Goal: Information Seeking & Learning: Learn about a topic

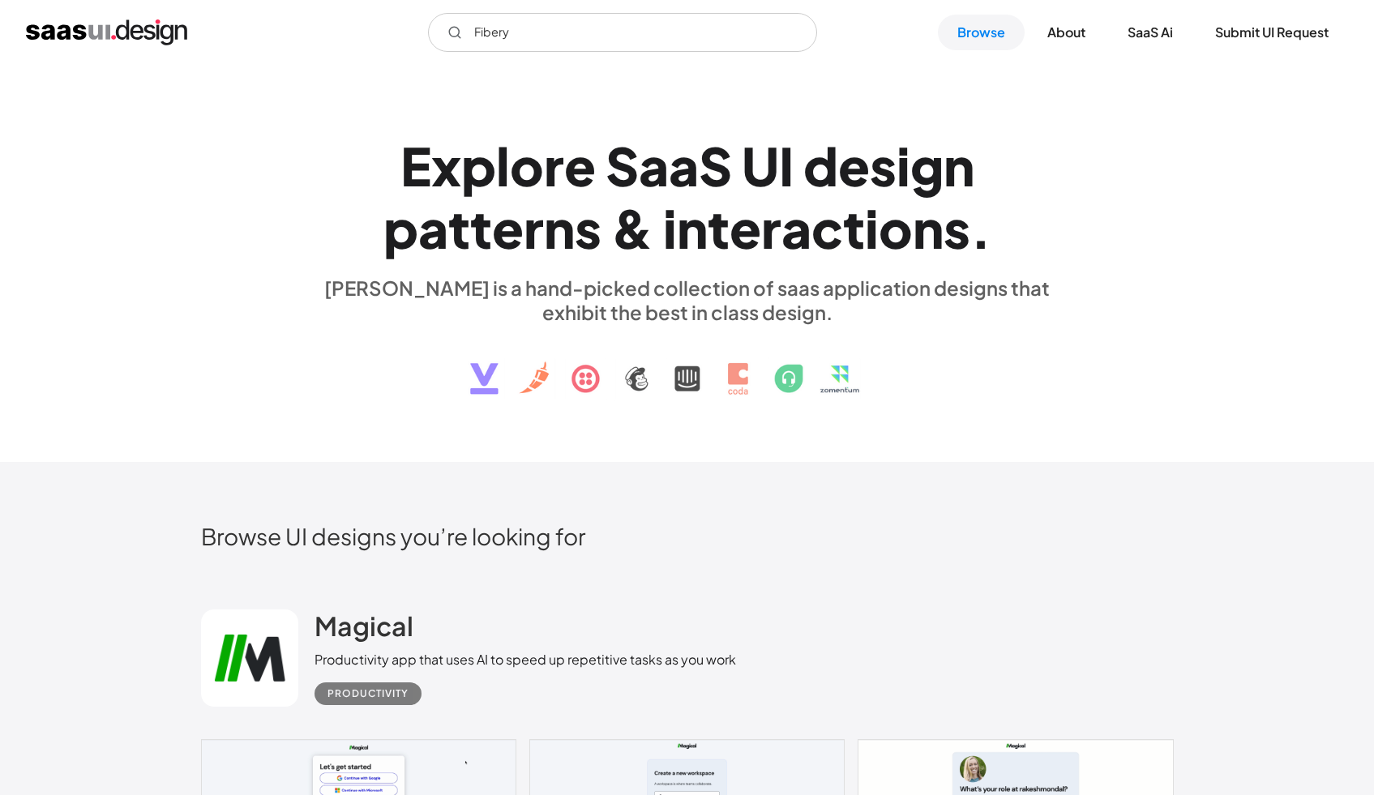
drag, startPoint x: 0, startPoint y: 0, endPoint x: 472, endPoint y: 34, distance: 473.0
click at [472, 34] on input "Fibery" at bounding box center [622, 32] width 389 height 39
click at [629, 34] on input "Slab" at bounding box center [622, 32] width 389 height 39
click at [605, 100] on div "E x p l o r e S a a S U I d e s i g n p a t t e r n s & i n t e r a c t i o n s…" at bounding box center [687, 264] width 1374 height 398
click at [537, 42] on input "Slab" at bounding box center [622, 32] width 389 height 39
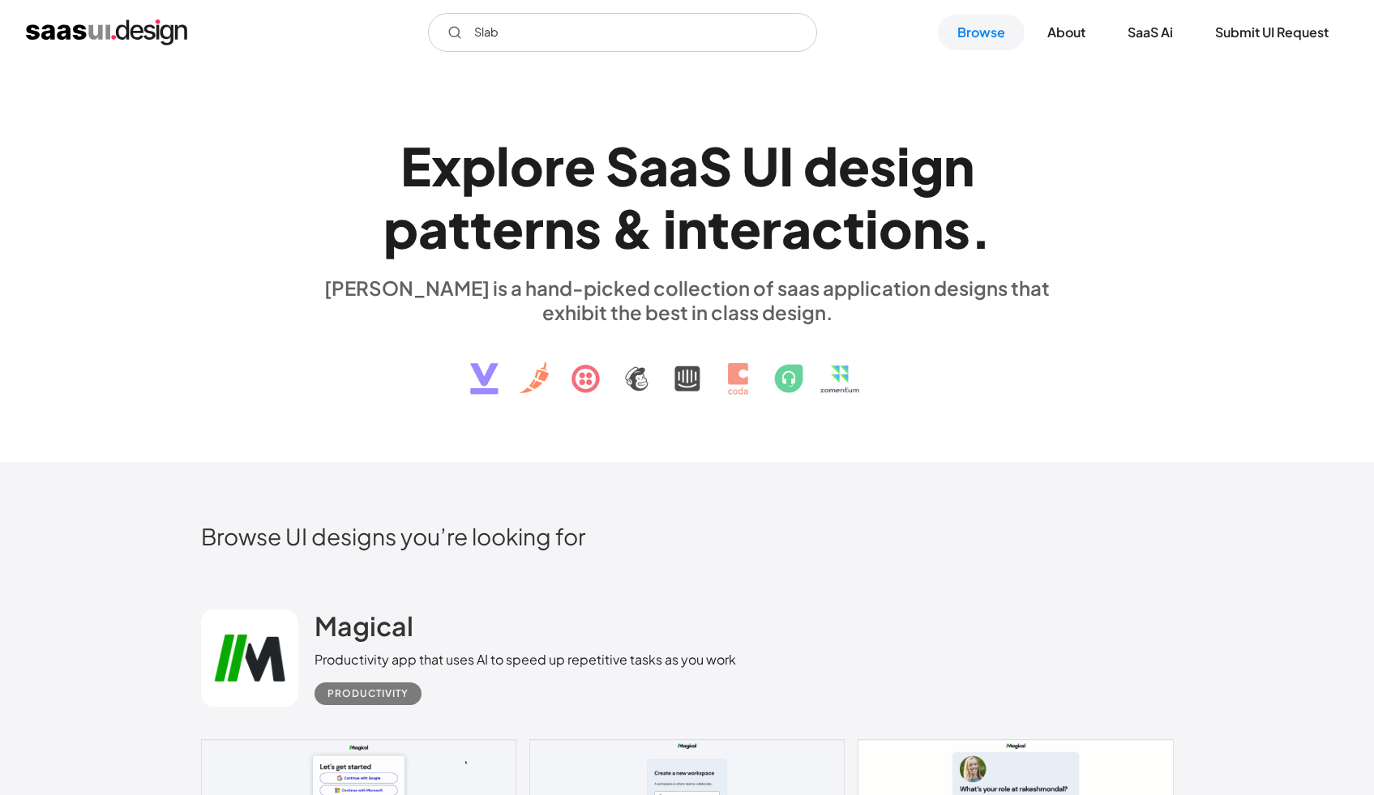
click at [877, 136] on div "s" at bounding box center [883, 166] width 27 height 62
click at [1298, 38] on link "Submit UI Request" at bounding box center [1272, 33] width 152 height 36
click at [607, 38] on input "Slab" at bounding box center [622, 32] width 389 height 39
drag, startPoint x: 464, startPoint y: 38, endPoint x: 436, endPoint y: 38, distance: 27.6
click at [436, 38] on input "Slab" at bounding box center [622, 32] width 389 height 39
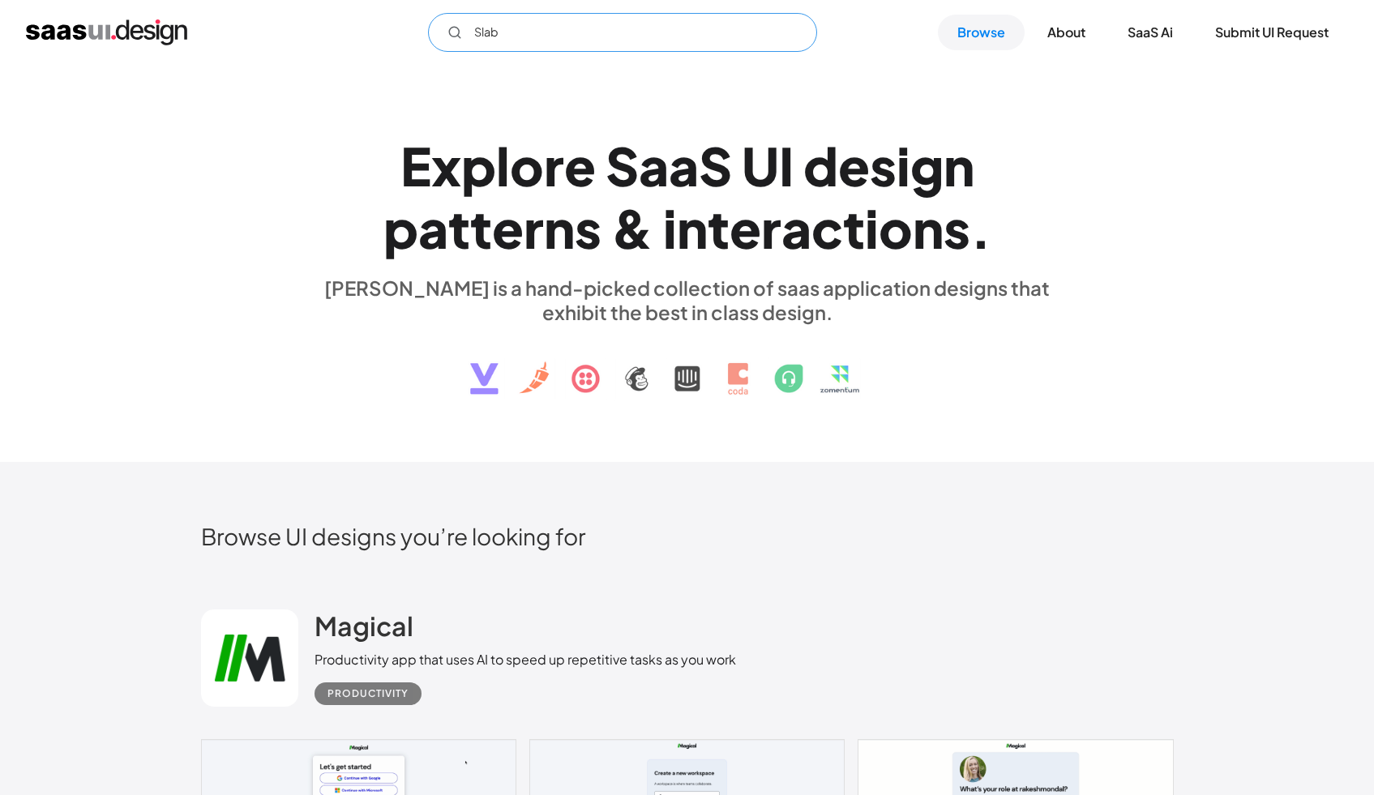
paste input "Contra"
paste input "Undock"
click at [518, 50] on input "Undock" at bounding box center [622, 32] width 389 height 39
click at [583, 32] on input "Undock" at bounding box center [622, 32] width 389 height 39
paste input "FlowMapp"
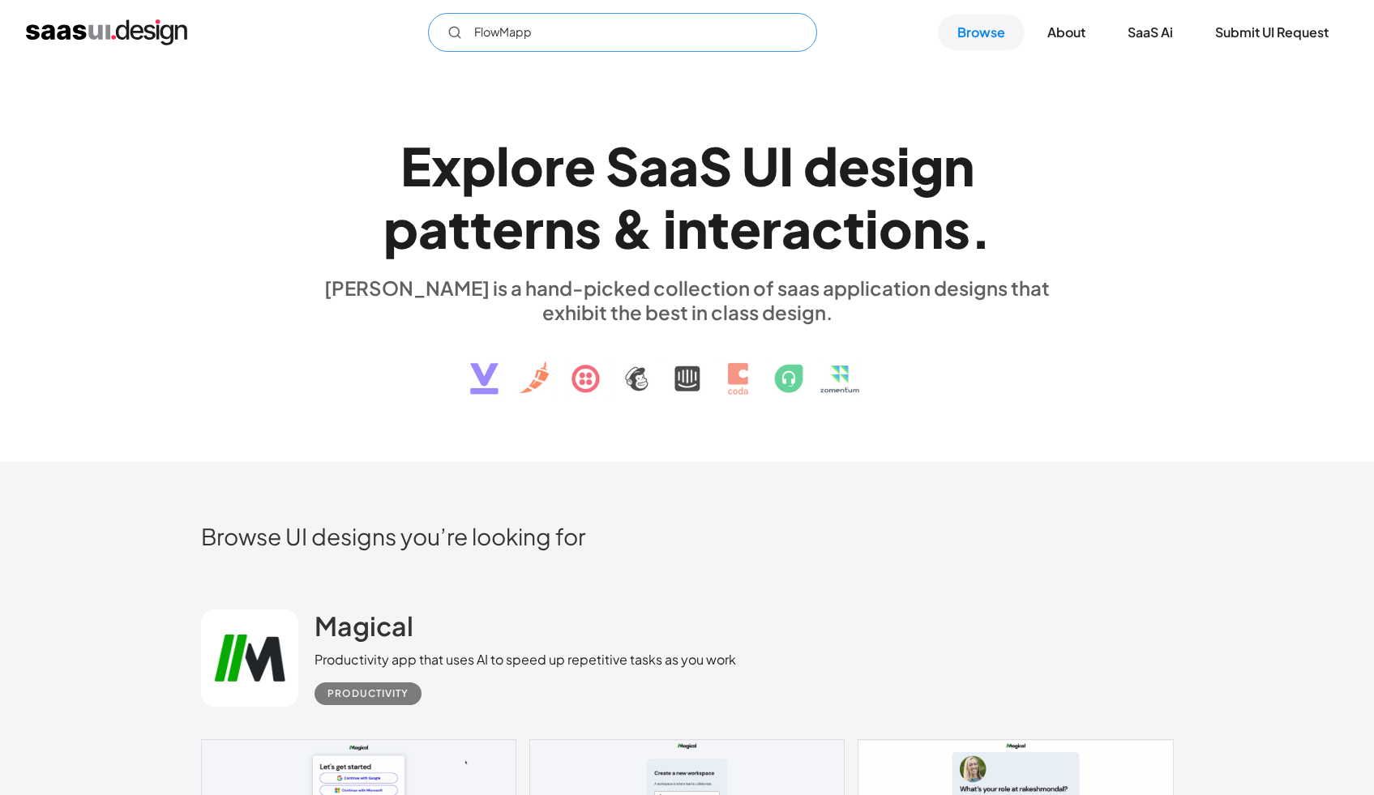
type input "FlowMapp"
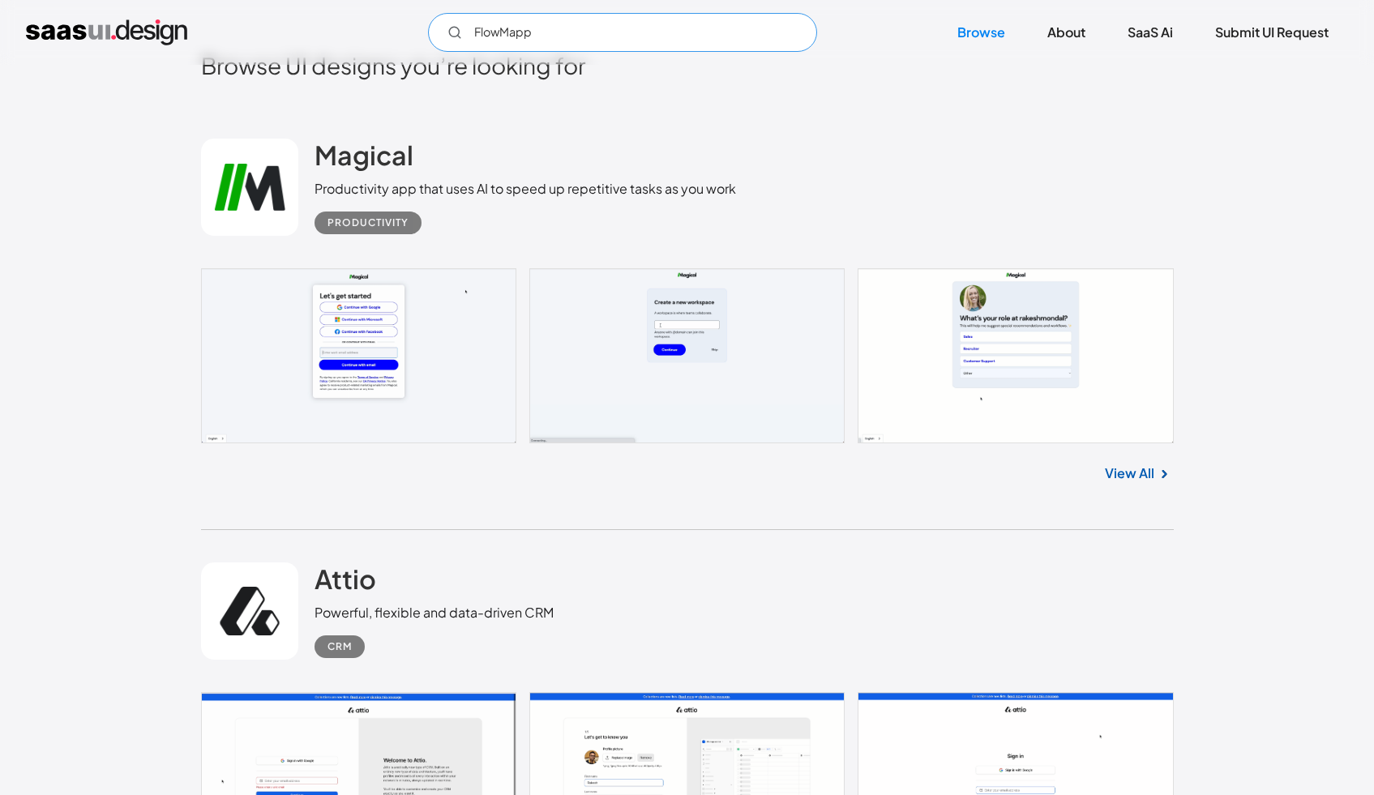
scroll to position [480, 0]
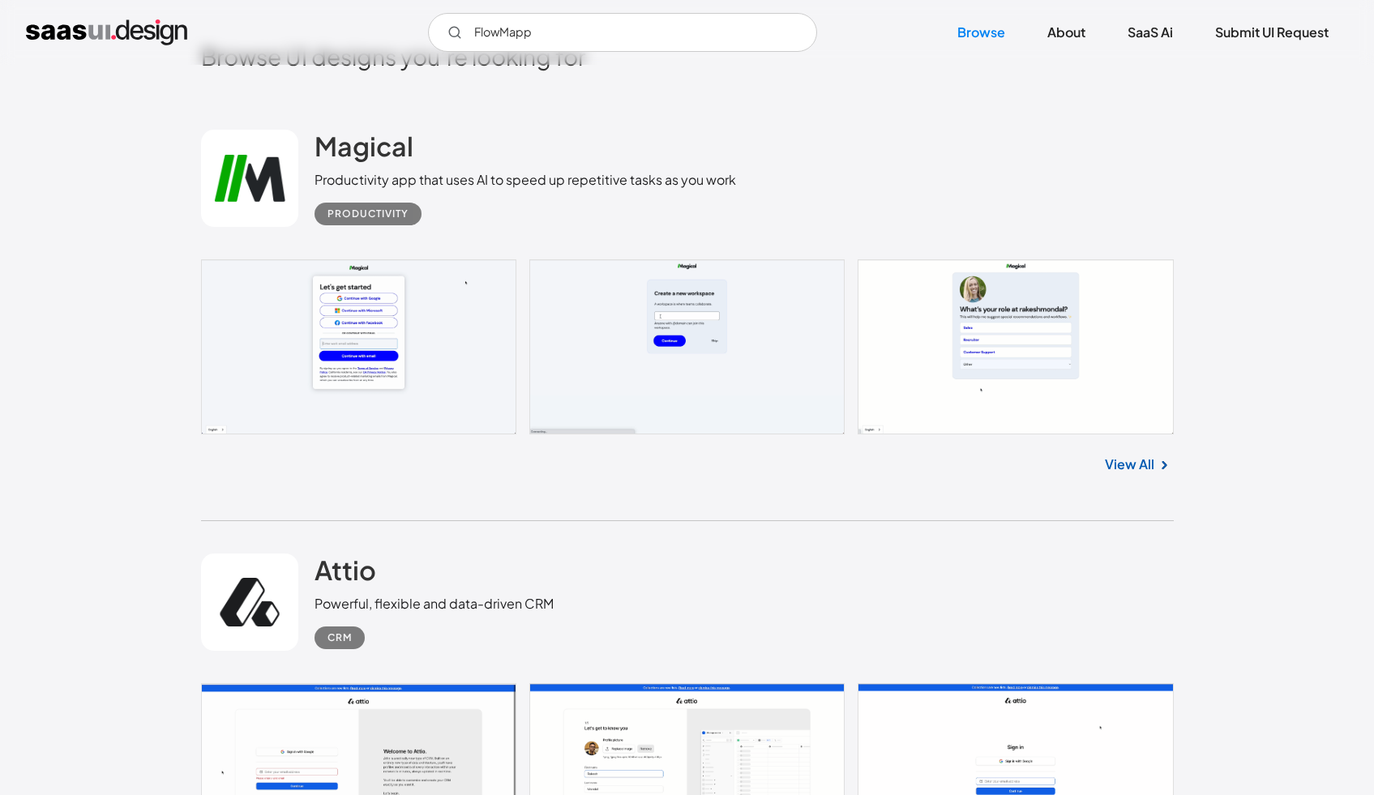
click at [1026, 152] on div "Magical Productivity app that uses AI to speed up repetitive tasks as you work …" at bounding box center [687, 178] width 973 height 162
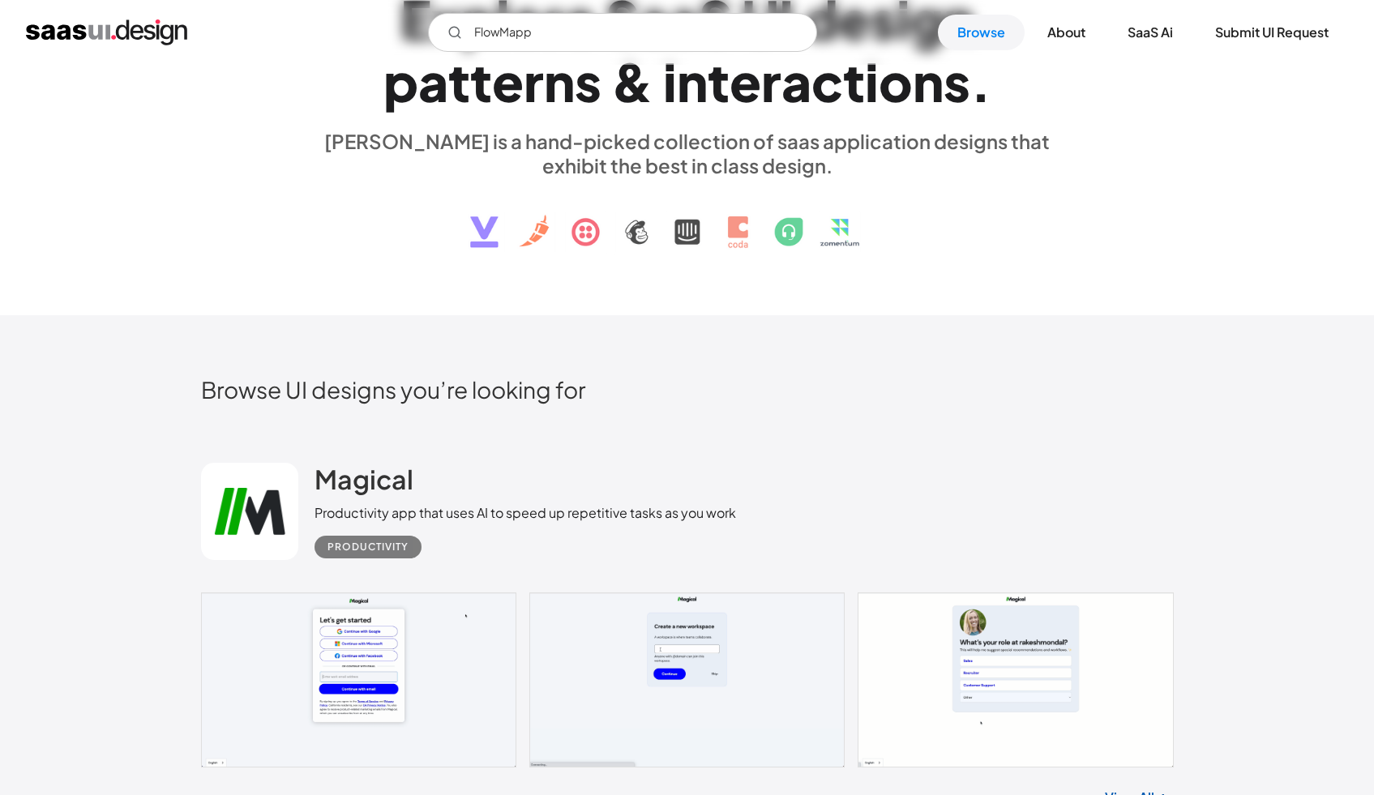
scroll to position [148, 0]
drag, startPoint x: 679, startPoint y: 45, endPoint x: 476, endPoint y: 27, distance: 204.2
click at [476, 27] on input "FlowMapp" at bounding box center [622, 32] width 389 height 39
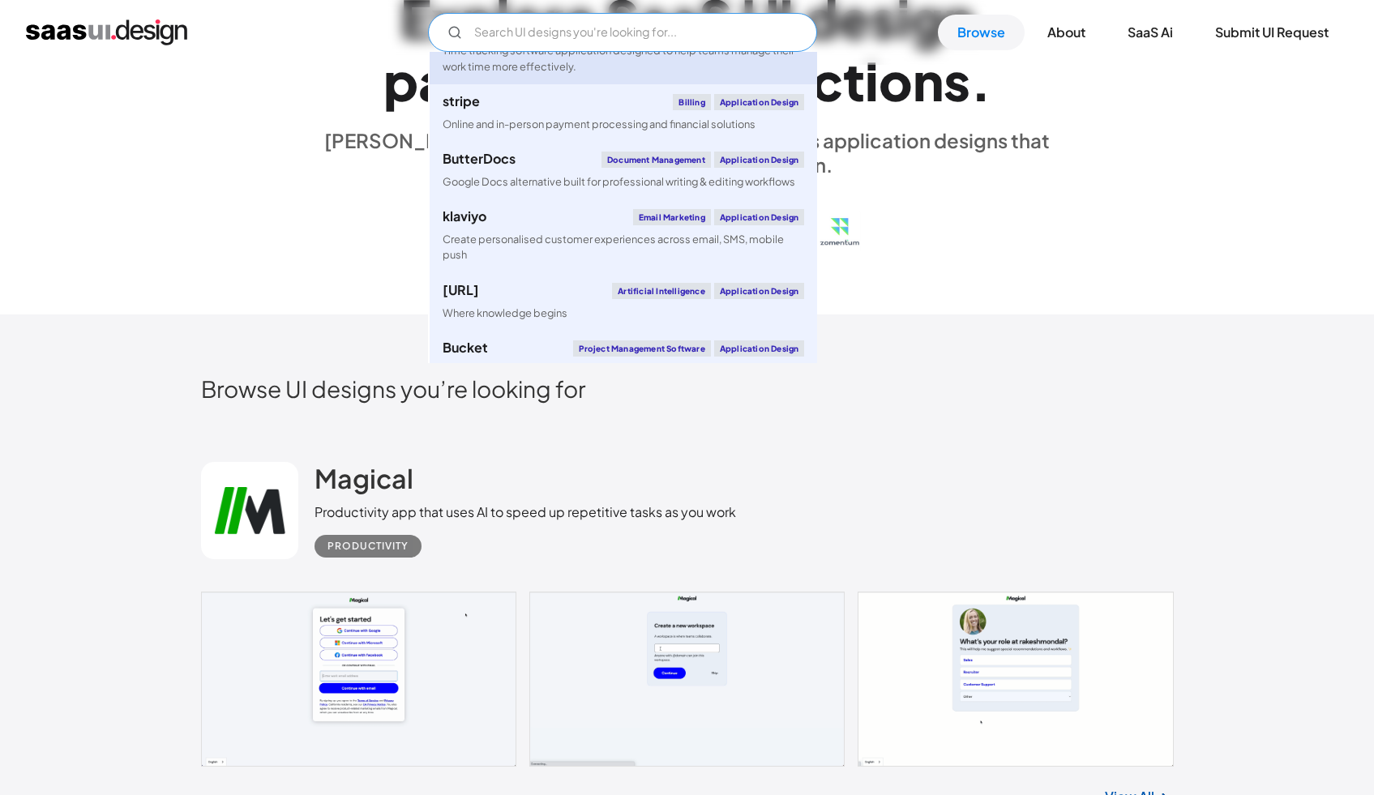
scroll to position [162, 0]
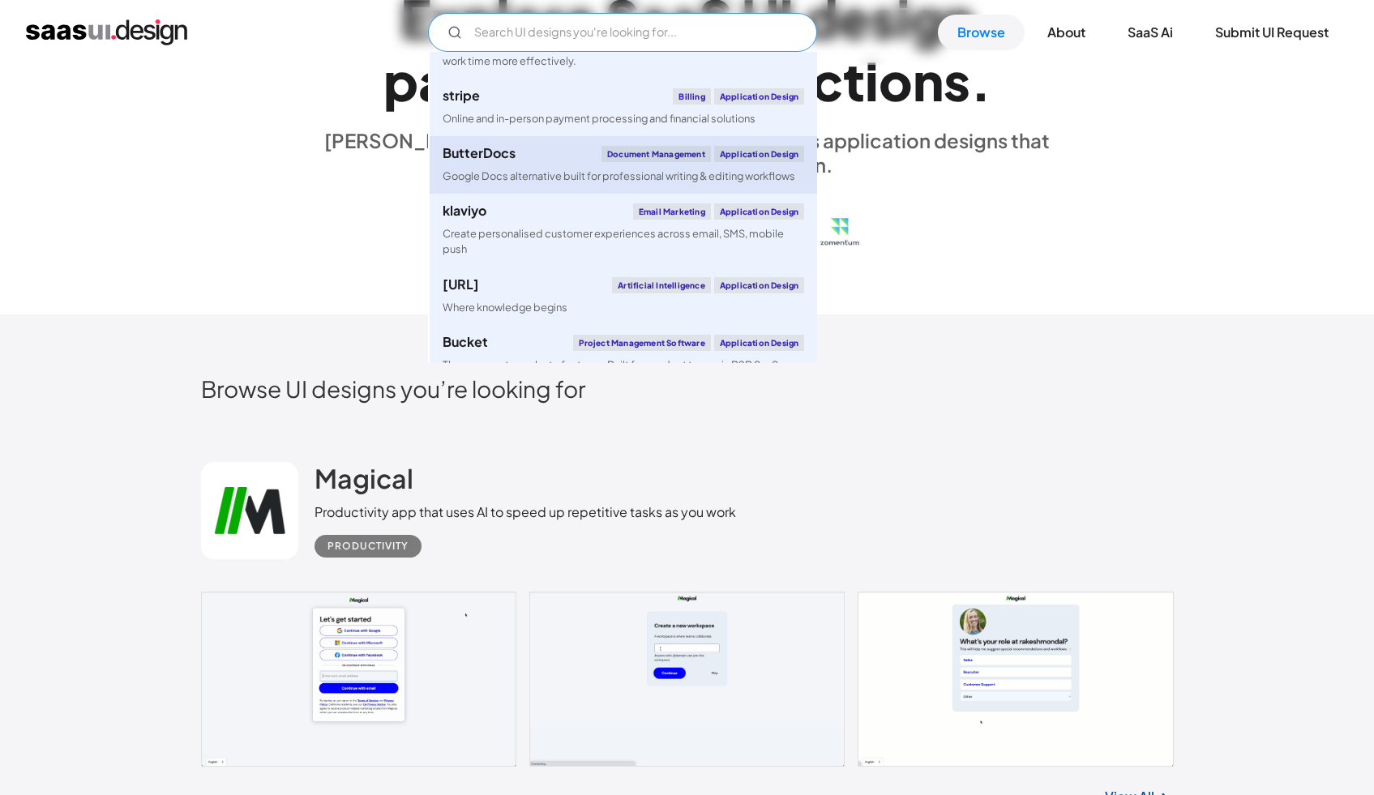
click at [550, 170] on div "Google Docs alternative built for professional writing & editing workflows" at bounding box center [619, 176] width 353 height 15
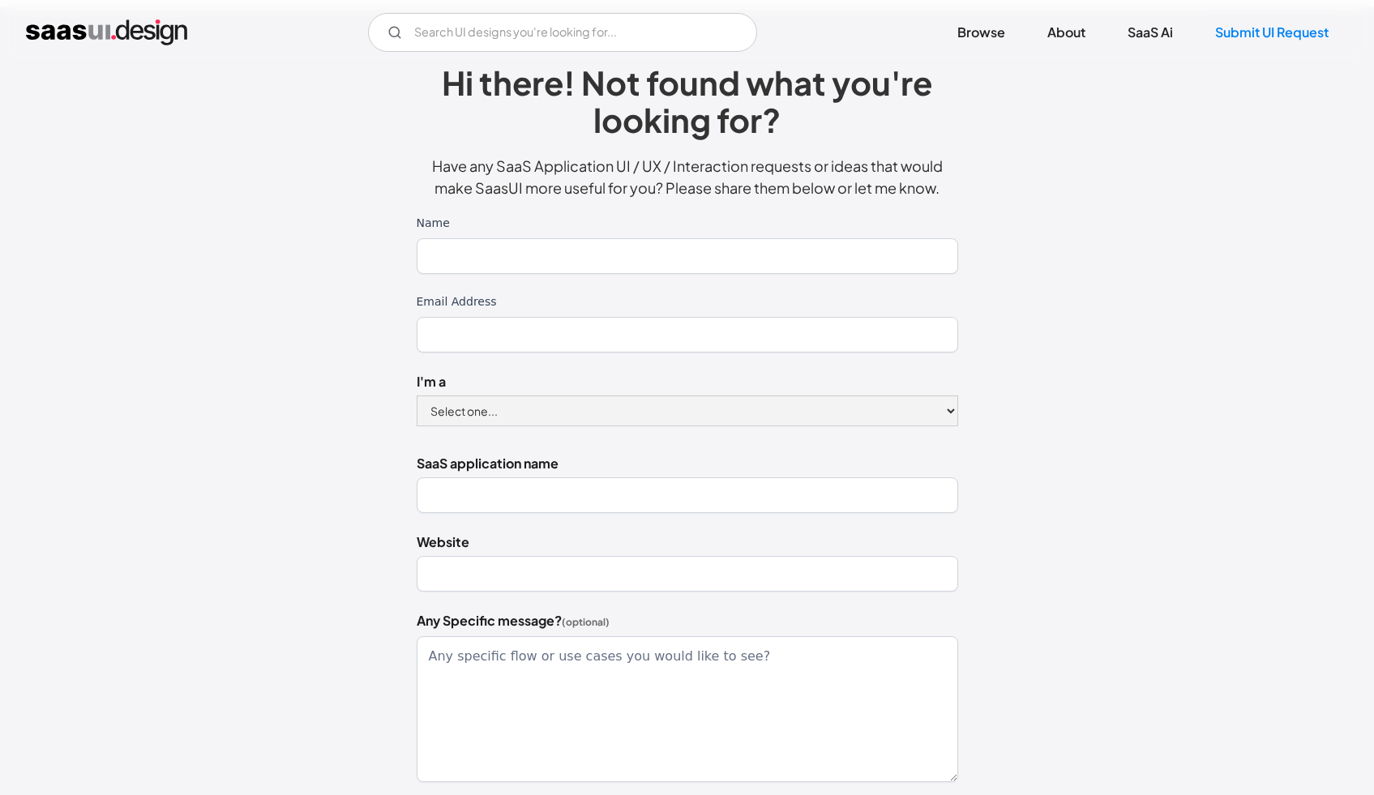
scroll to position [73, 0]
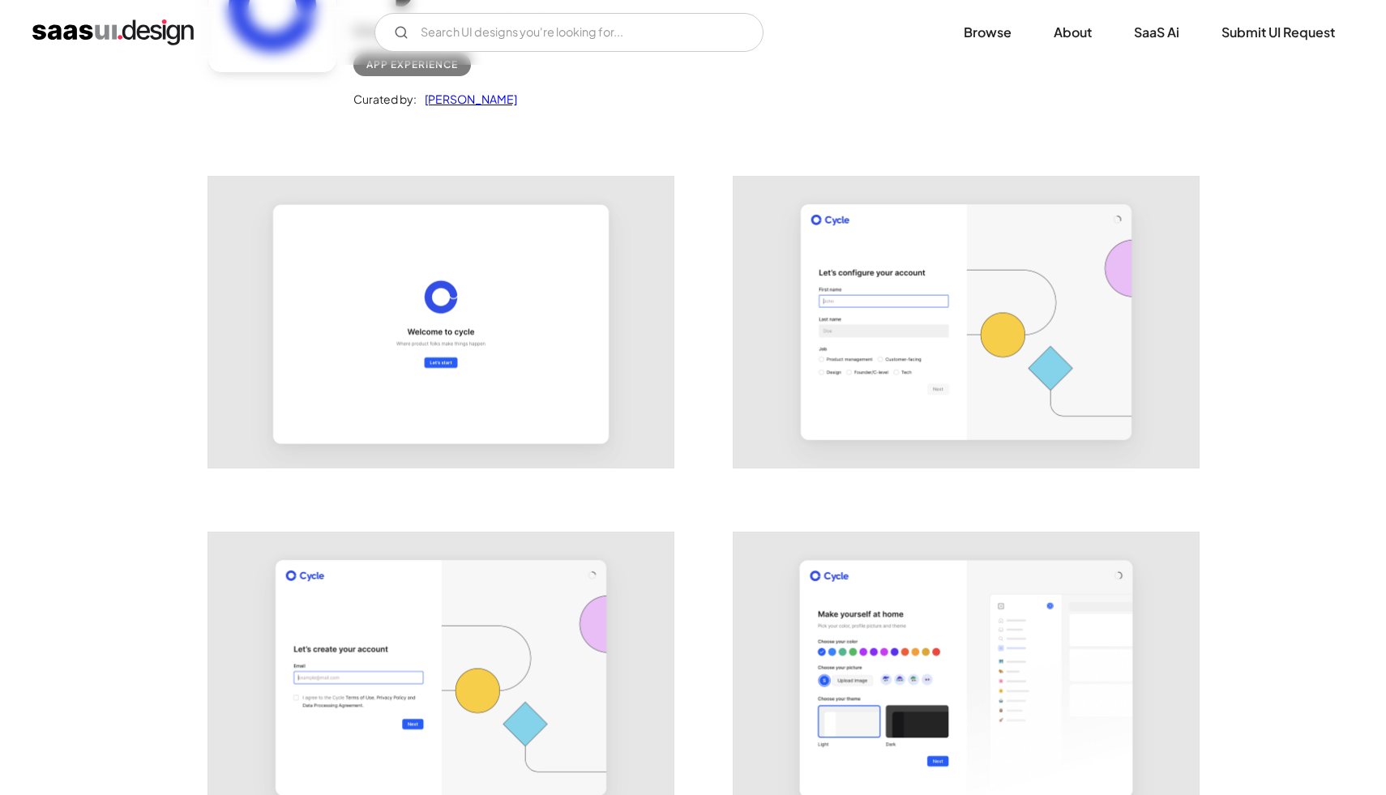
scroll to position [206, 0]
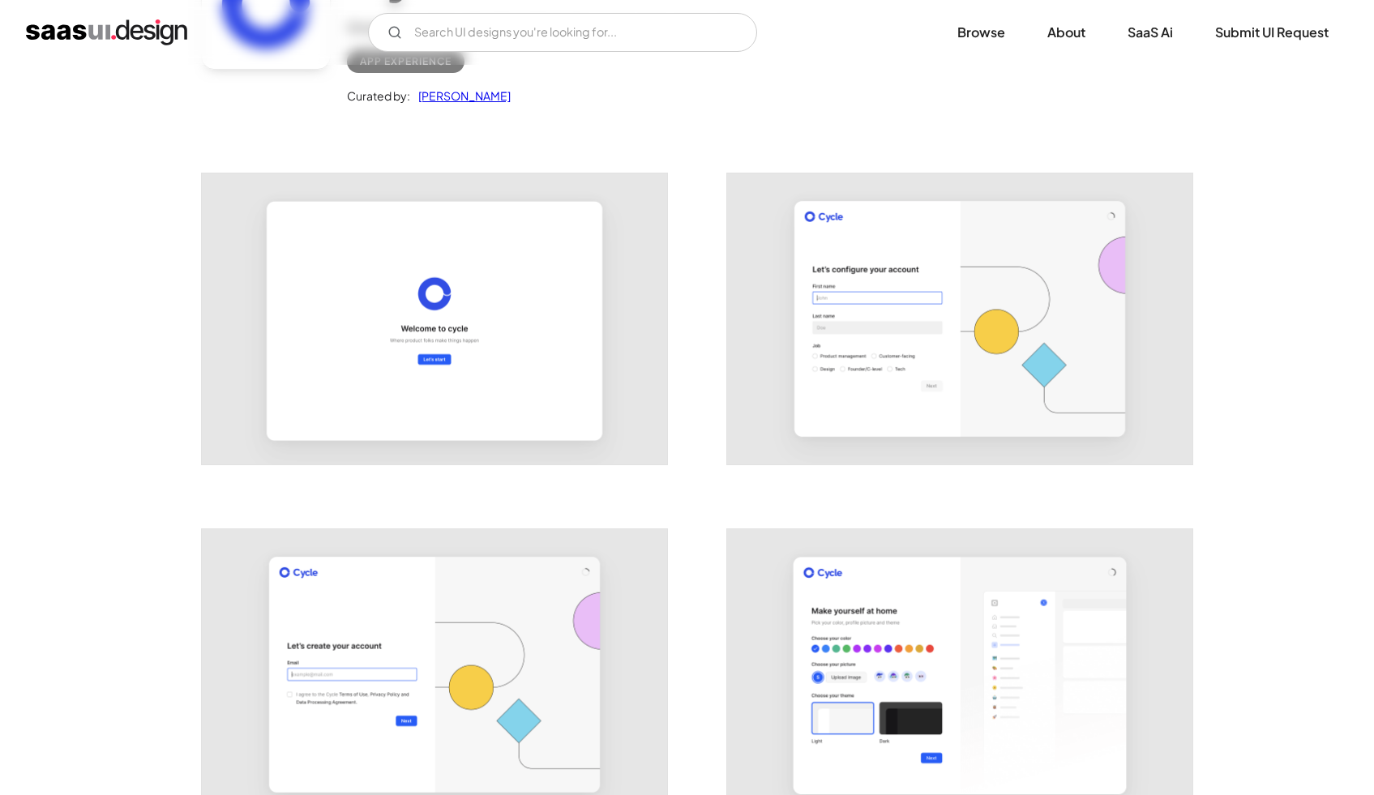
click at [1027, 325] on img "open lightbox" at bounding box center [959, 318] width 465 height 291
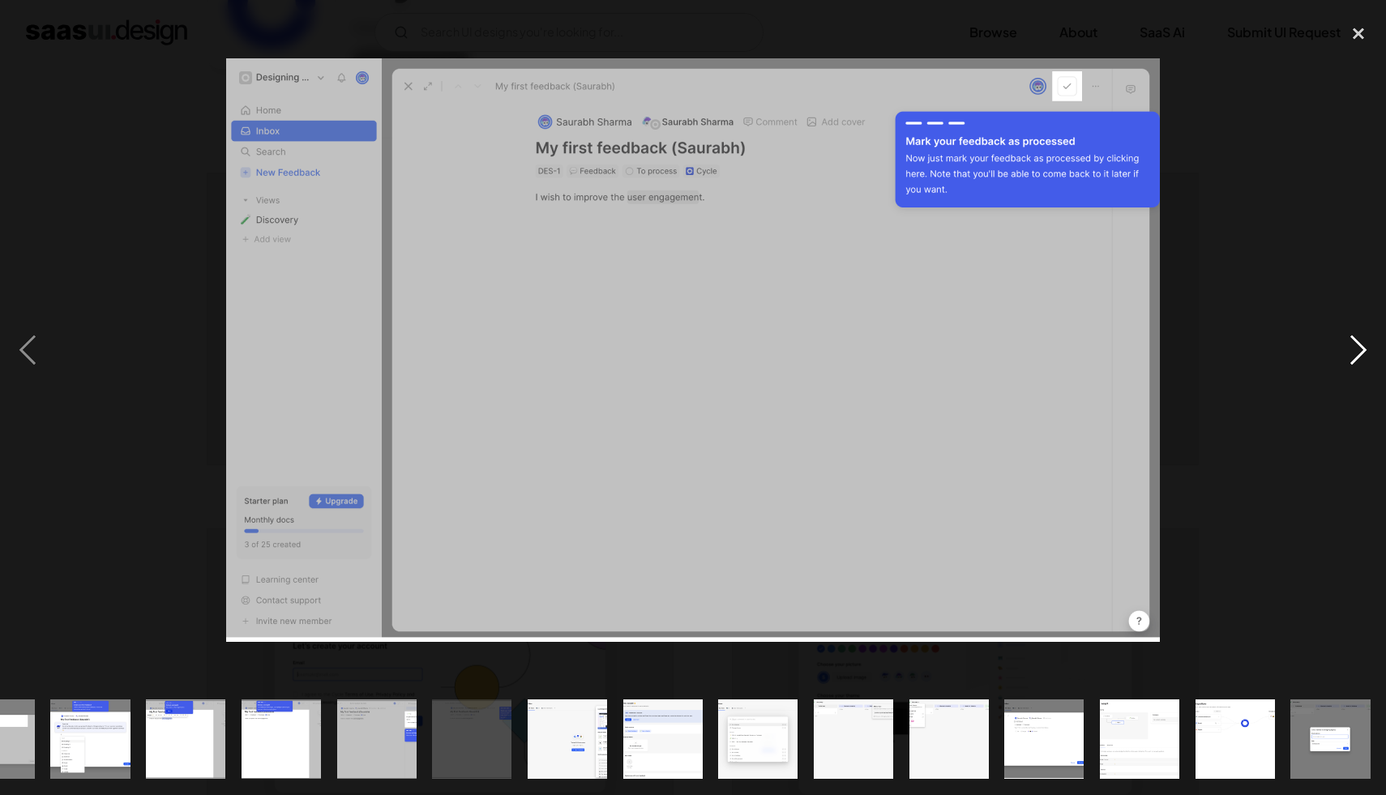
scroll to position [0, 919]
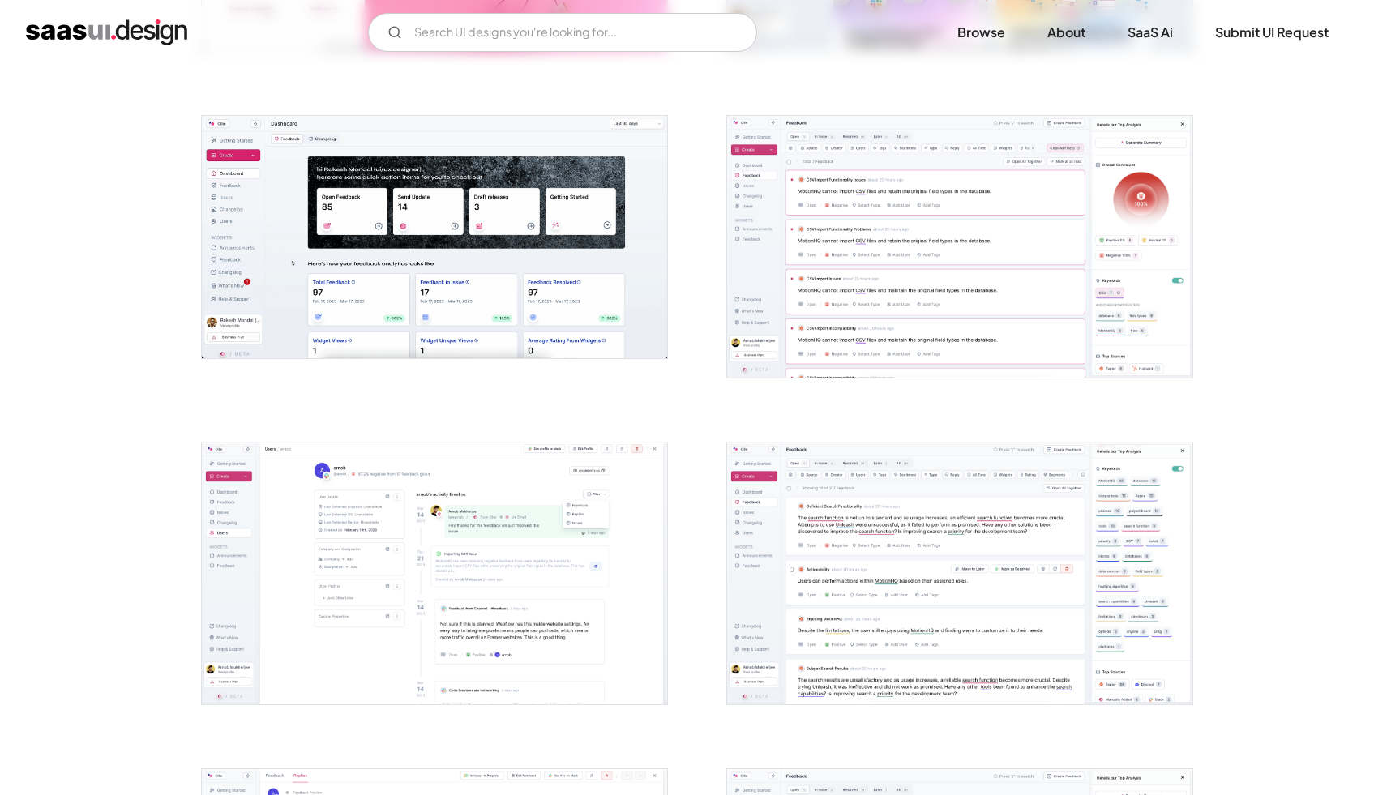
scroll to position [574, 0]
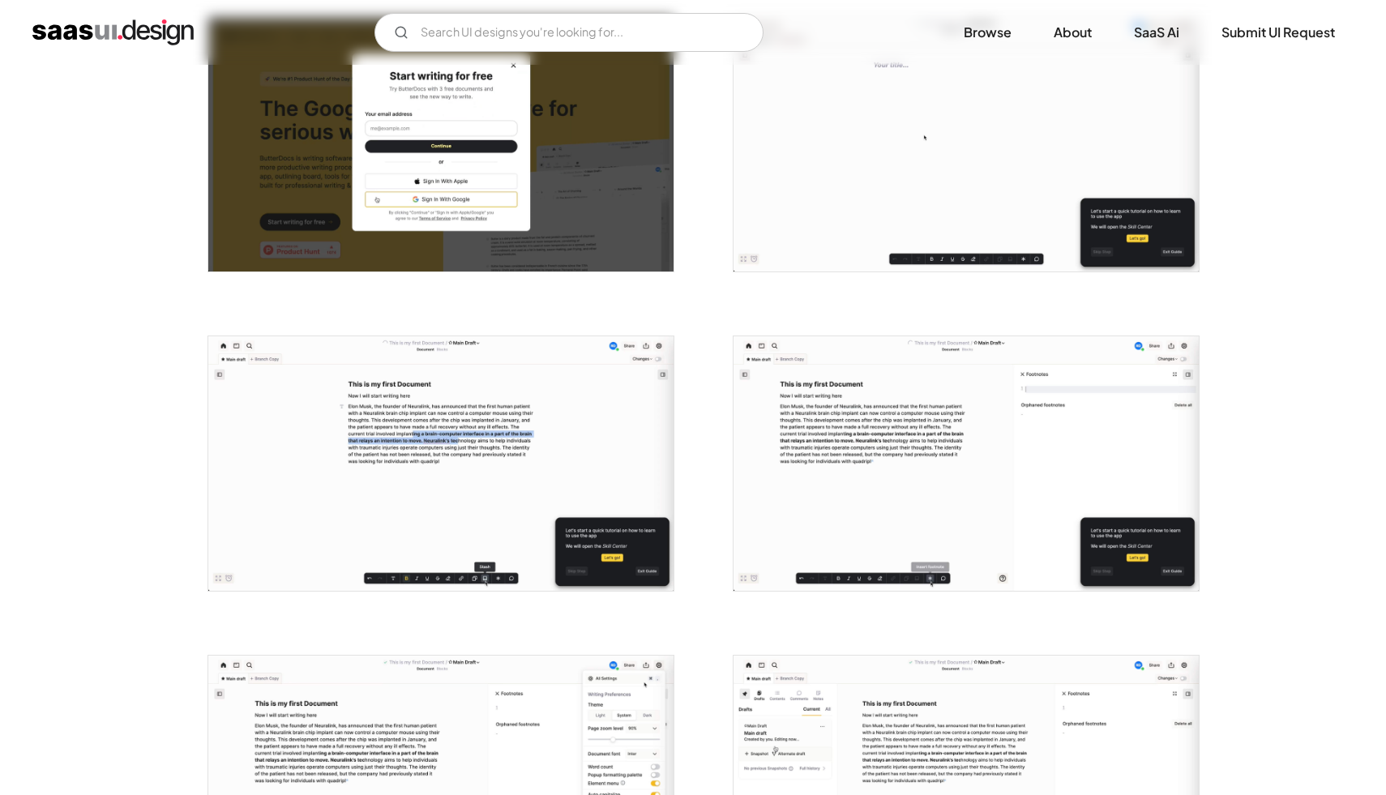
scroll to position [339, 0]
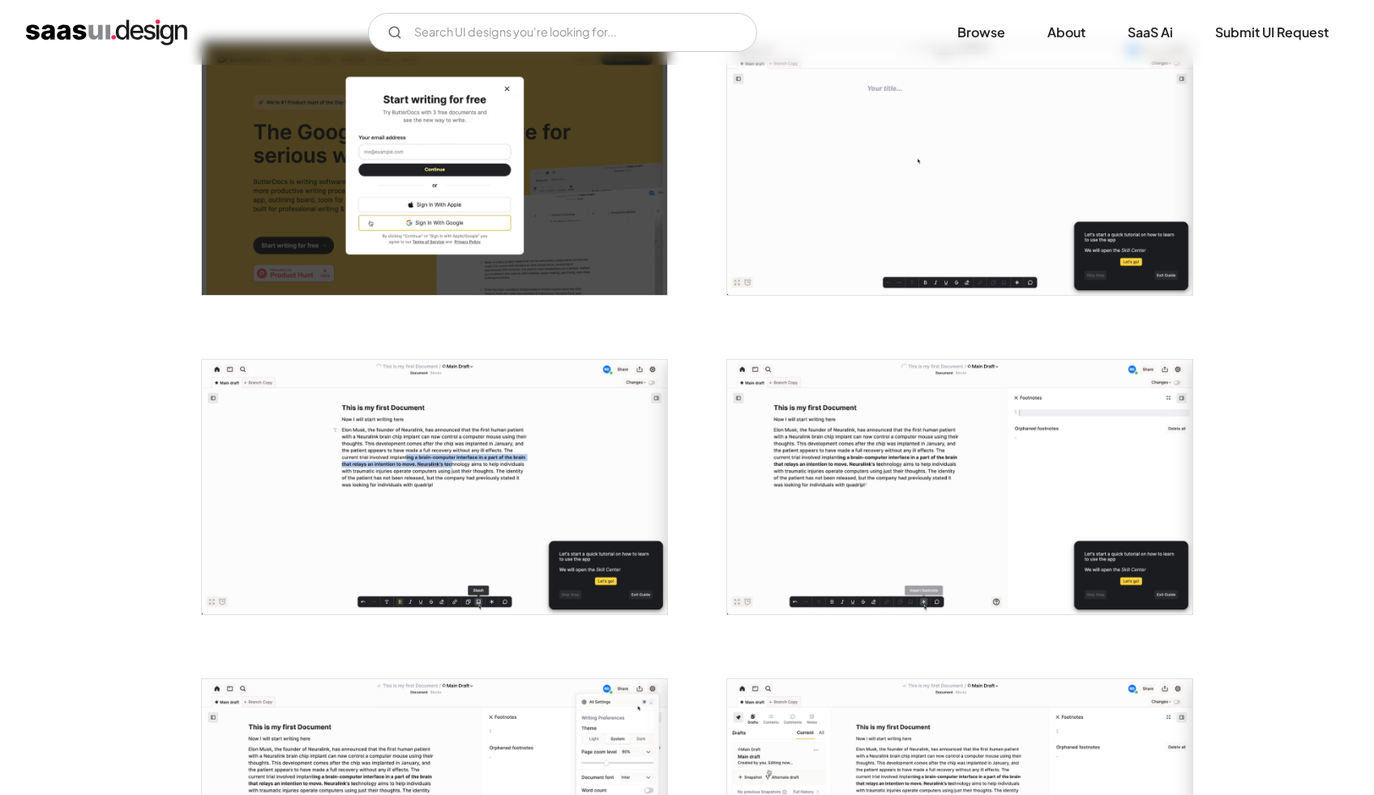
click at [538, 220] on img "open lightbox" at bounding box center [434, 168] width 465 height 255
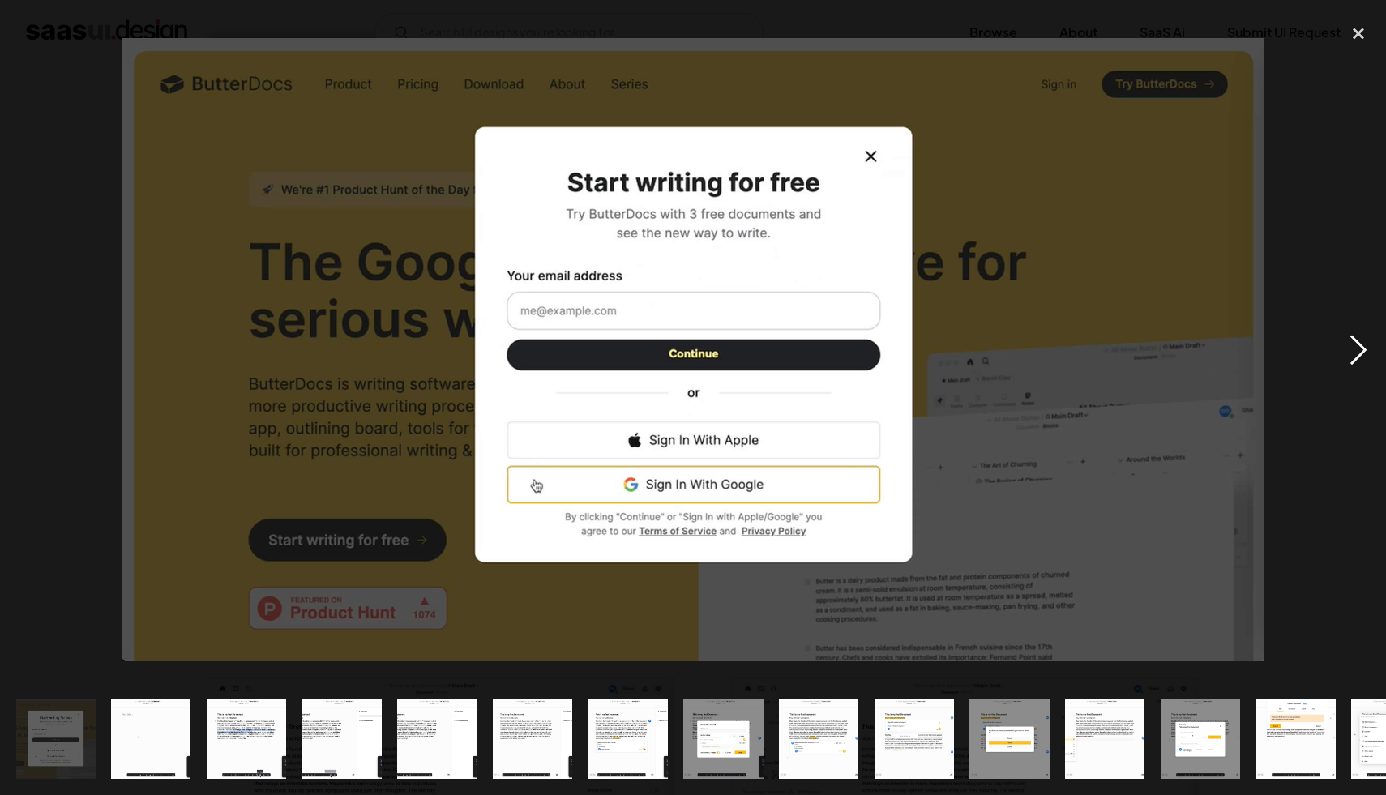
click at [1351, 349] on div "next image" at bounding box center [1358, 350] width 55 height 668
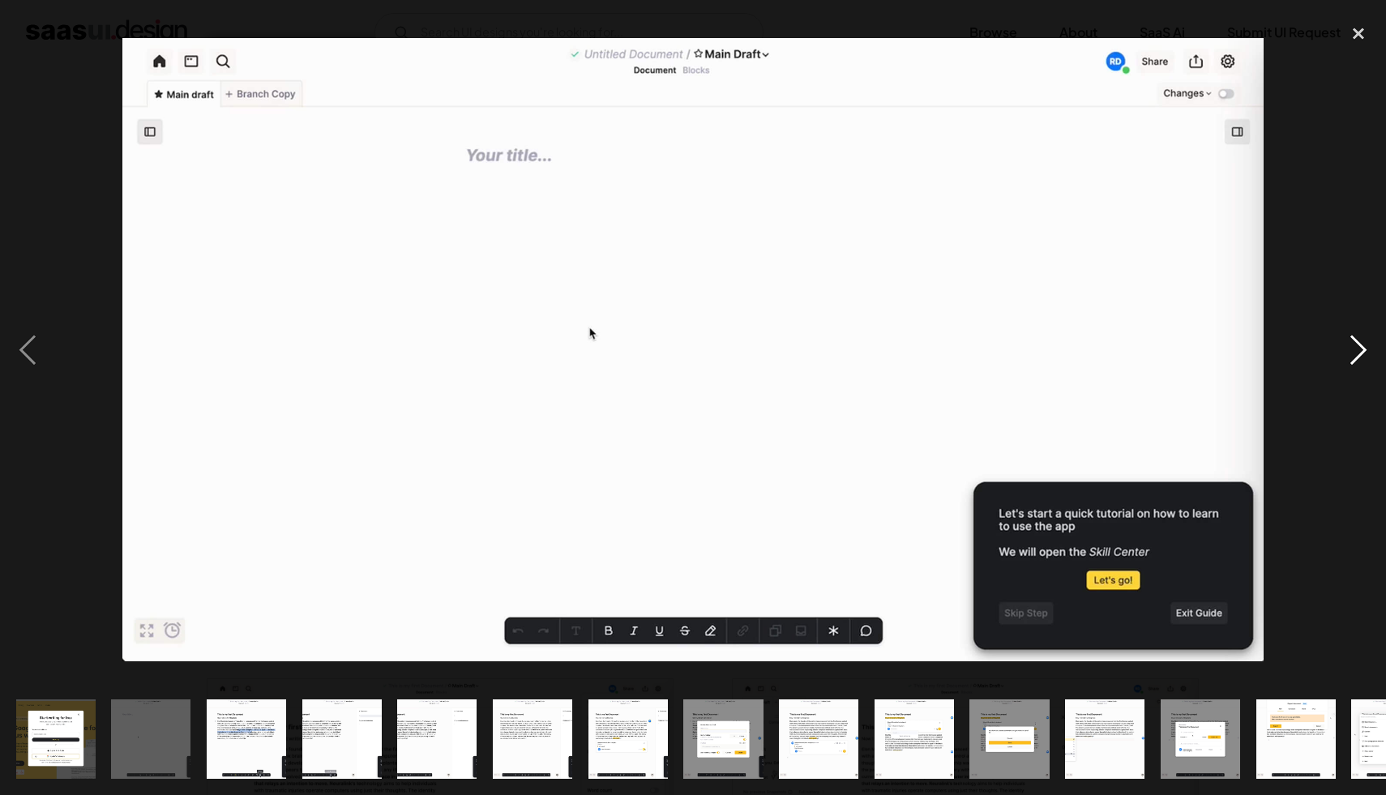
click at [1351, 349] on div "next image" at bounding box center [1358, 350] width 55 height 668
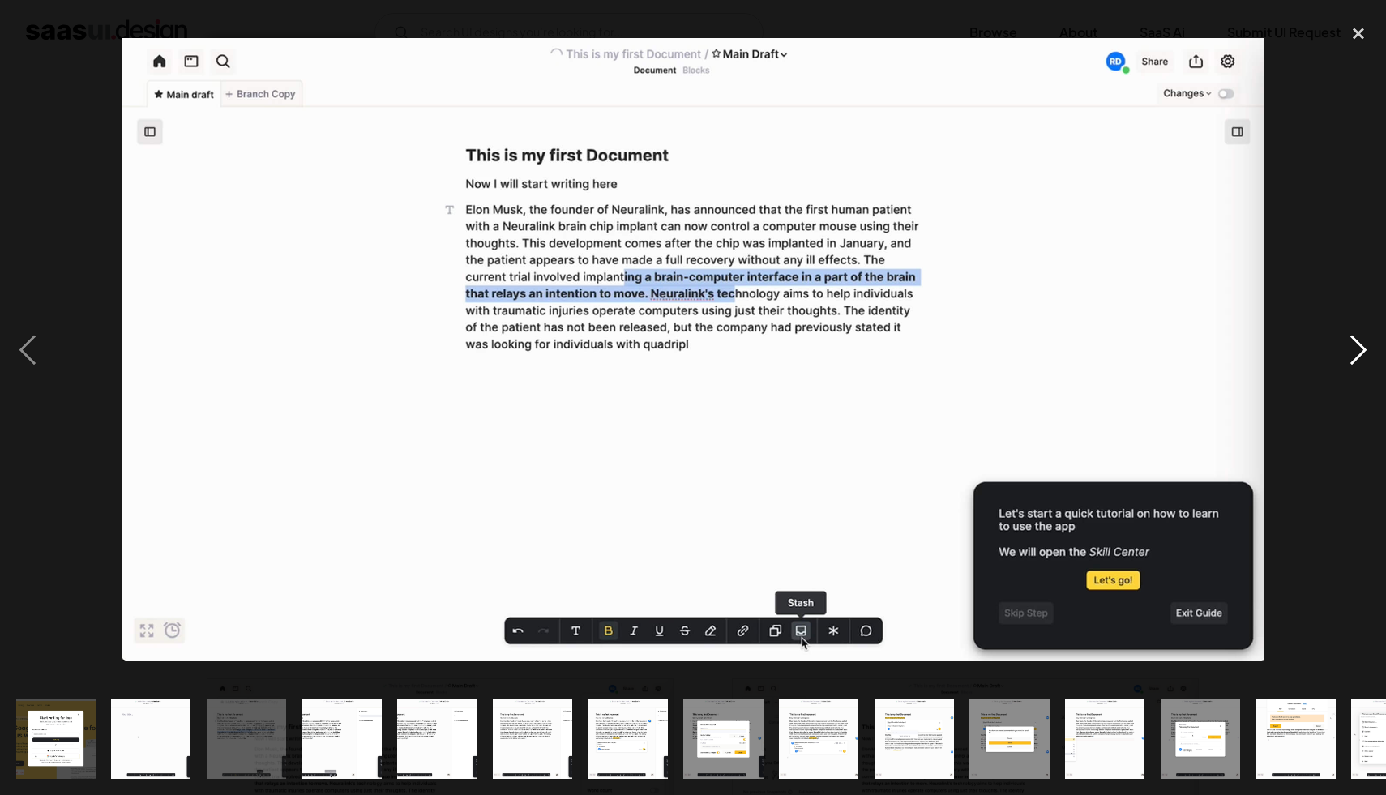
click at [1351, 349] on div "next image" at bounding box center [1358, 350] width 55 height 668
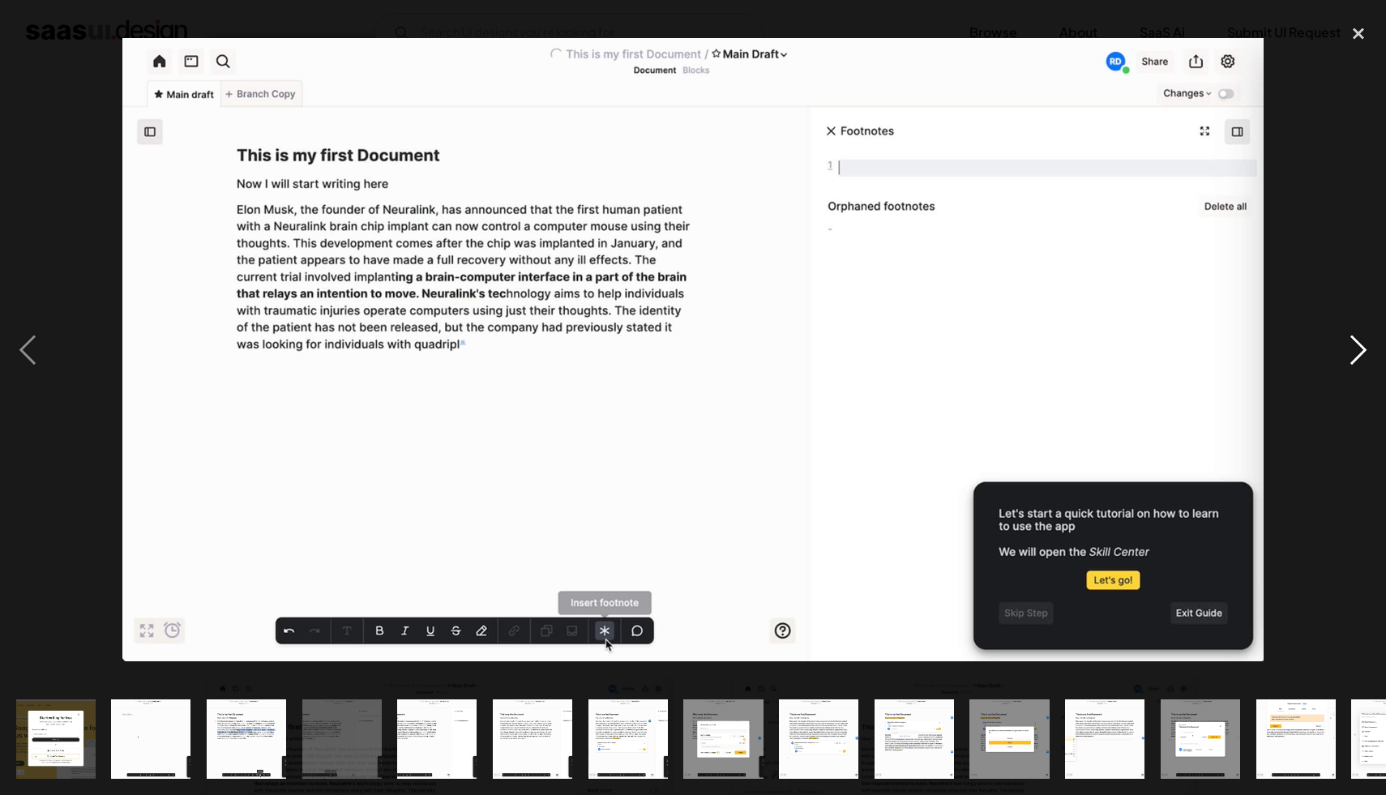
click at [1351, 349] on div "next image" at bounding box center [1358, 350] width 55 height 668
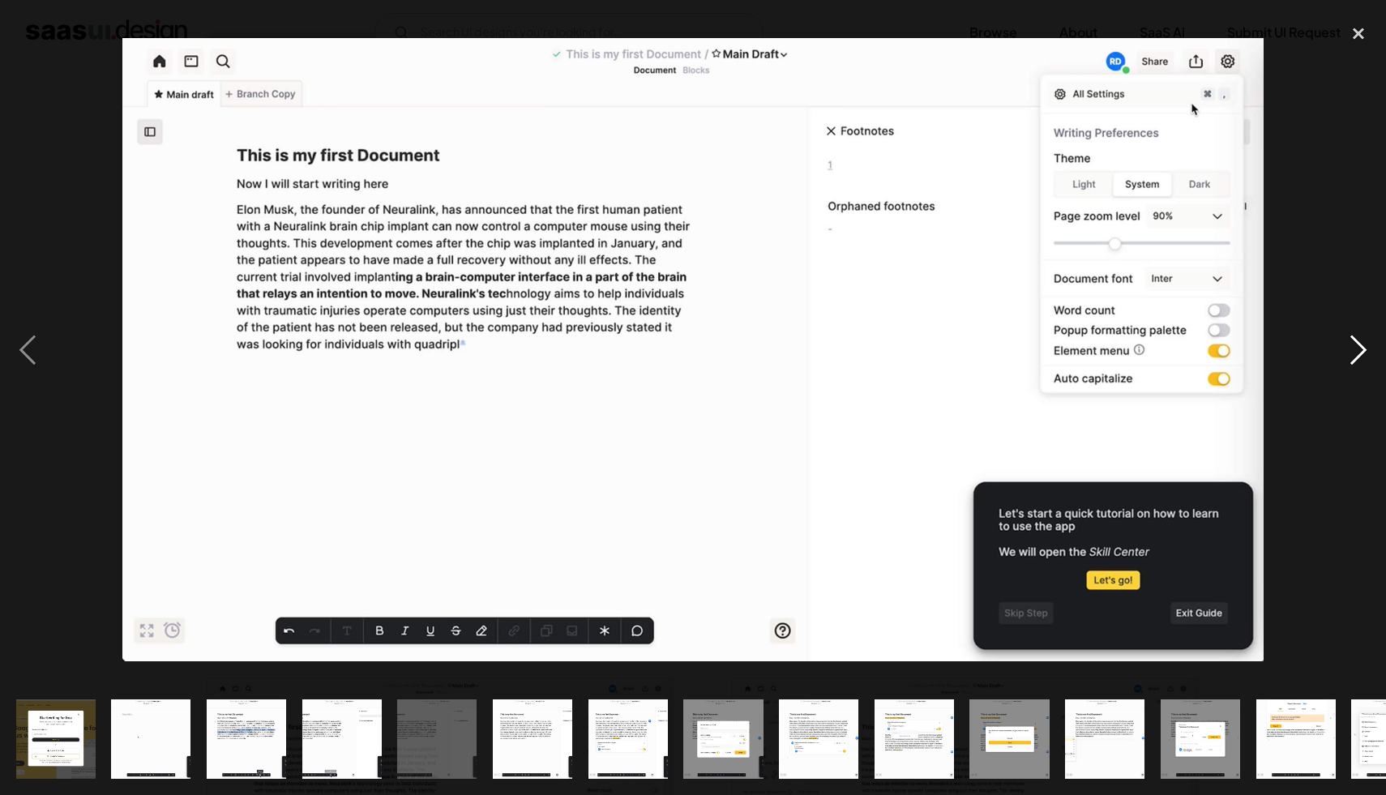
click at [1351, 349] on div "next image" at bounding box center [1358, 350] width 55 height 668
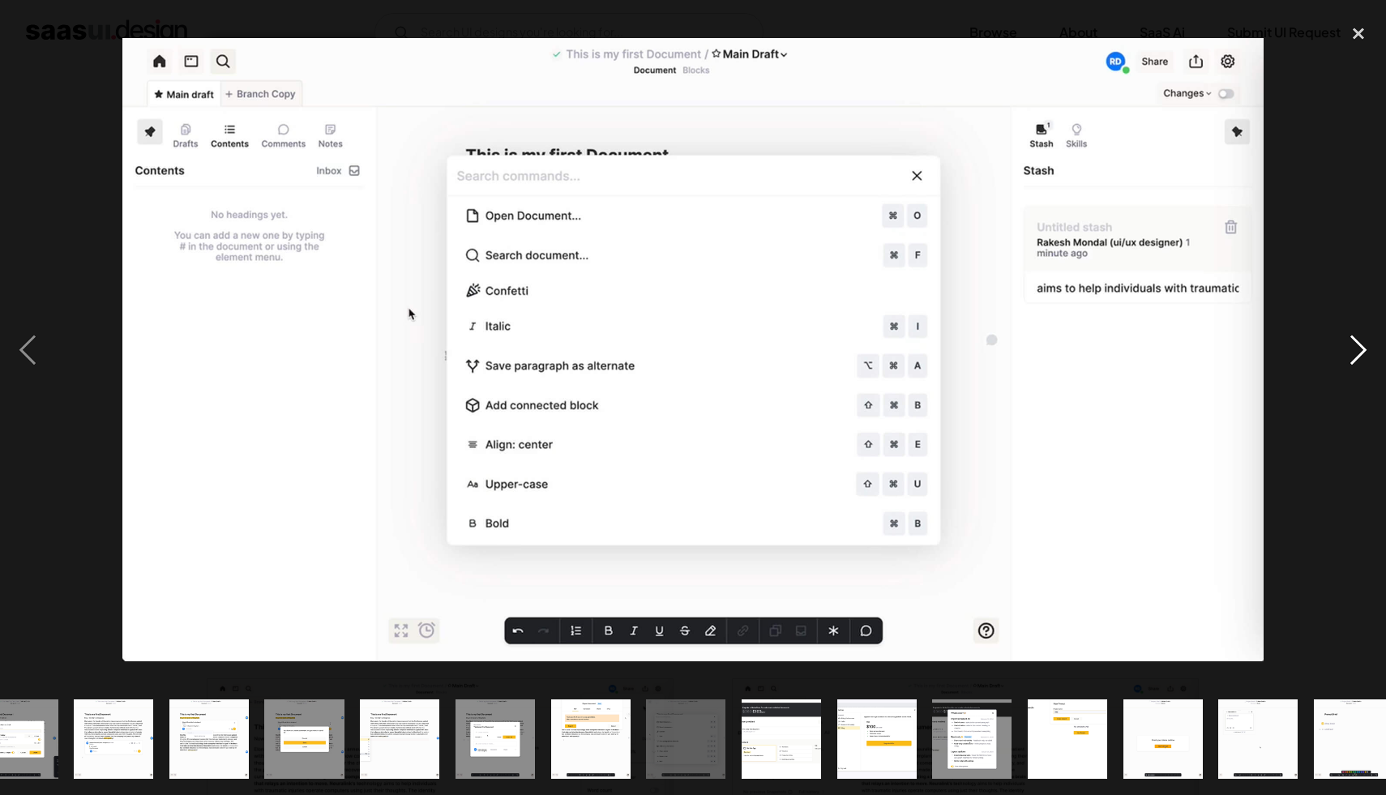
scroll to position [0, 824]
